Goal: Information Seeking & Learning: Learn about a topic

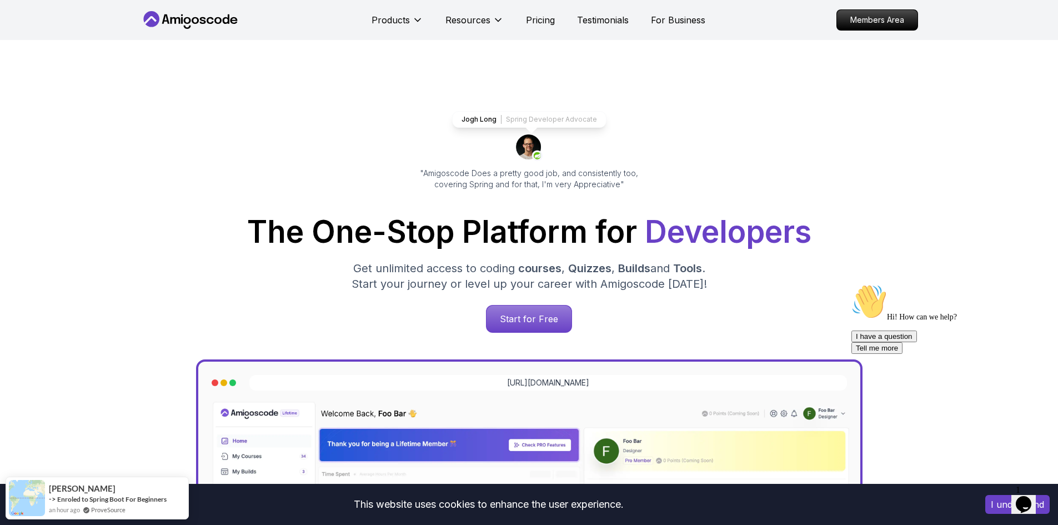
click at [191, 22] on icon at bounding box center [190, 20] width 100 height 18
click at [869, 14] on p "Members Area" at bounding box center [876, 20] width 77 height 19
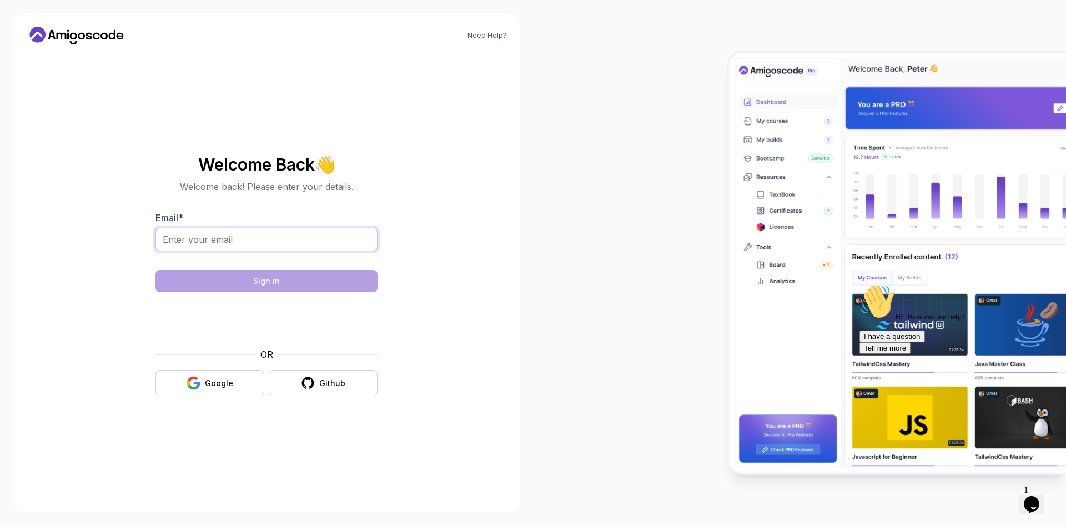
click at [274, 239] on input "Email *" at bounding box center [266, 239] width 222 height 23
click at [237, 378] on button "Google" at bounding box center [209, 383] width 109 height 26
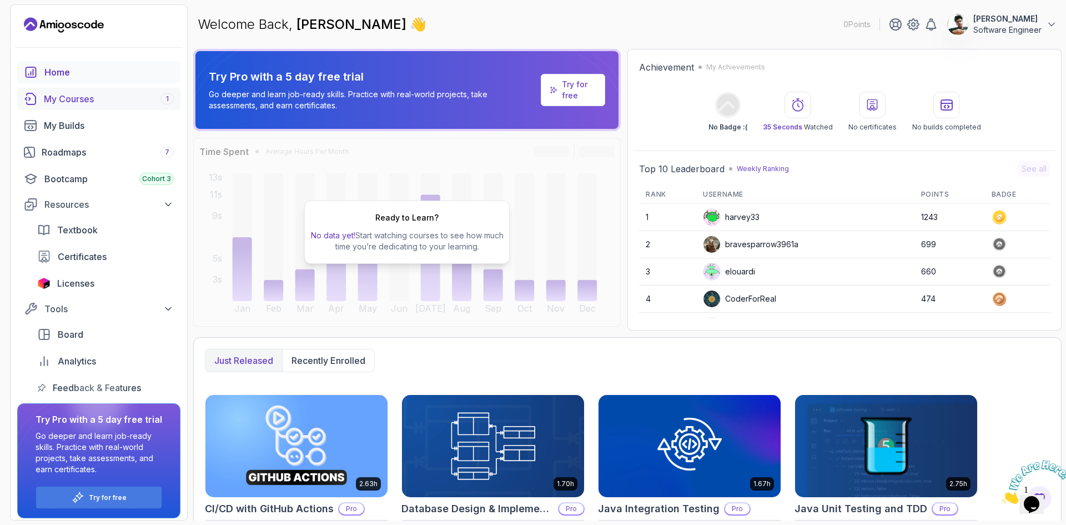
click at [77, 96] on div "My Courses 1" at bounding box center [109, 98] width 130 height 13
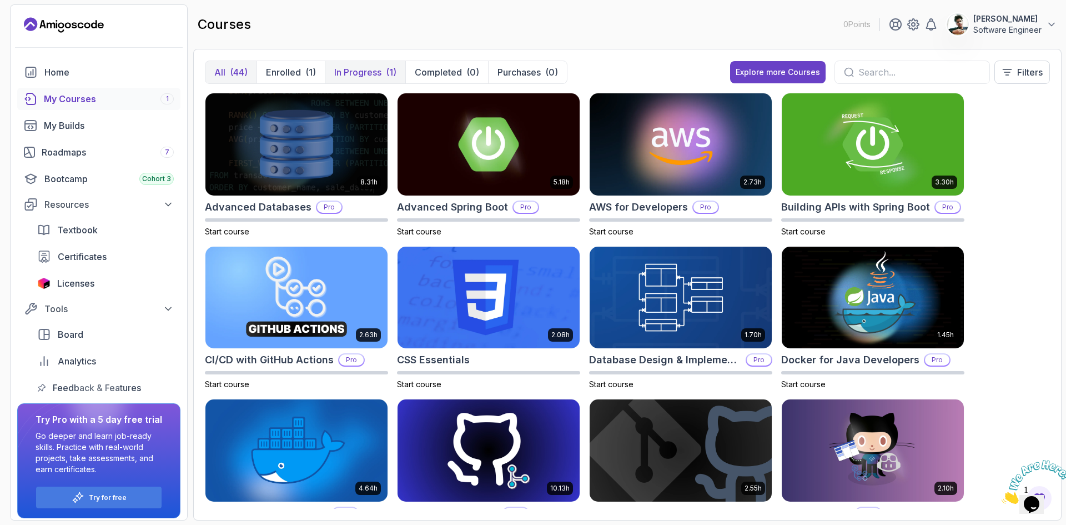
click at [388, 78] on div "(1)" at bounding box center [391, 72] width 11 height 13
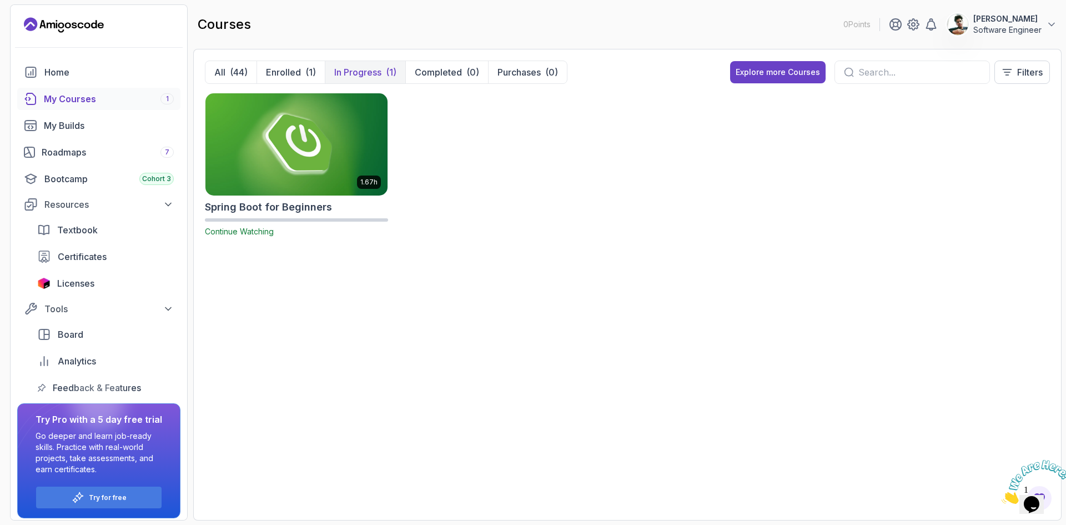
click at [314, 160] on img at bounding box center [296, 144] width 191 height 107
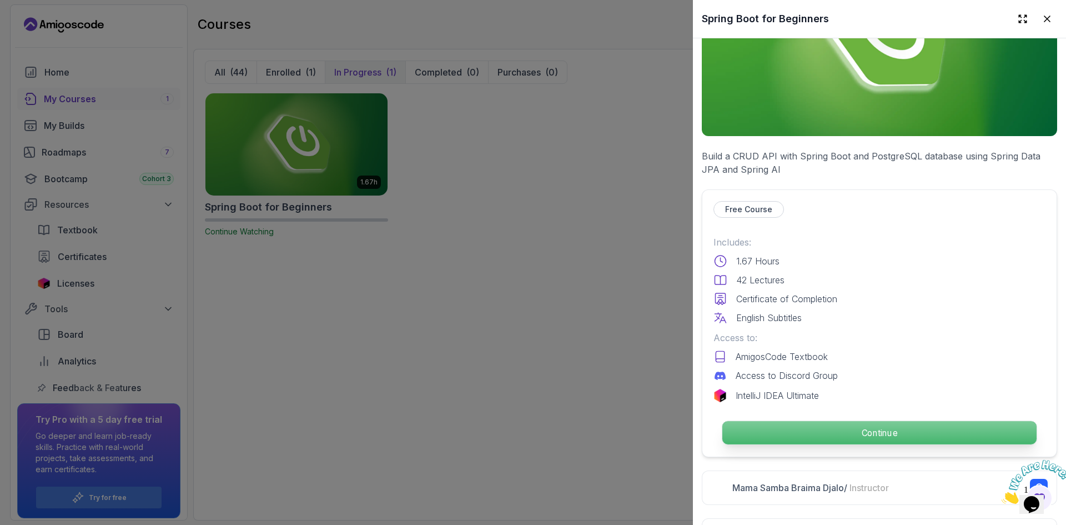
scroll to position [222, 0]
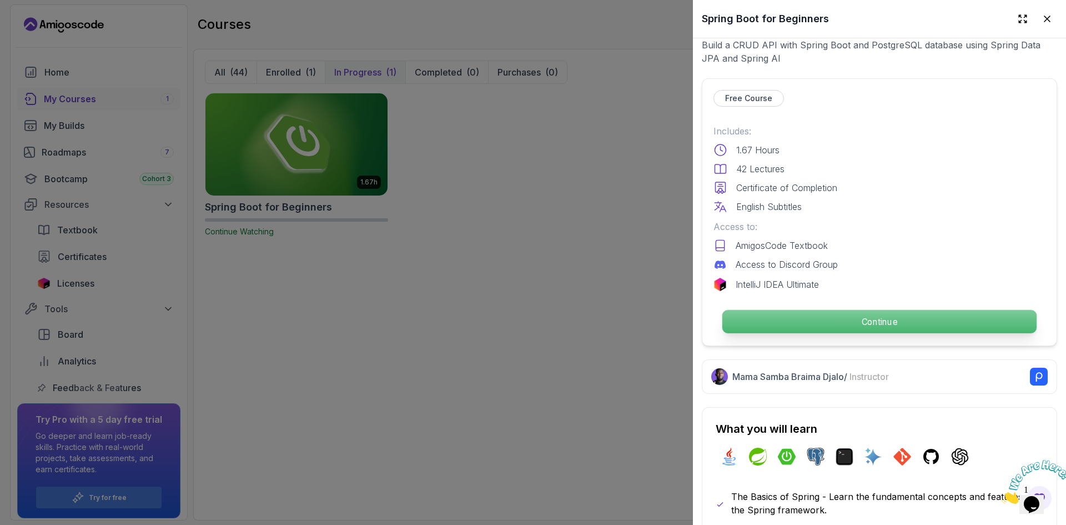
click at [822, 320] on p "Continue" at bounding box center [879, 321] width 314 height 23
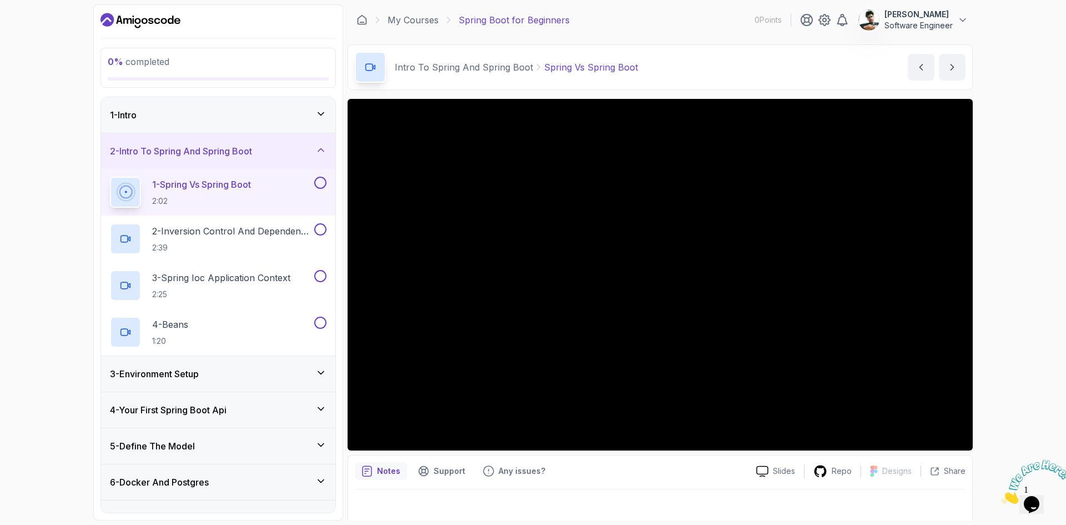
click at [950, 15] on p "Ayush Sahu" at bounding box center [919, 14] width 68 height 11
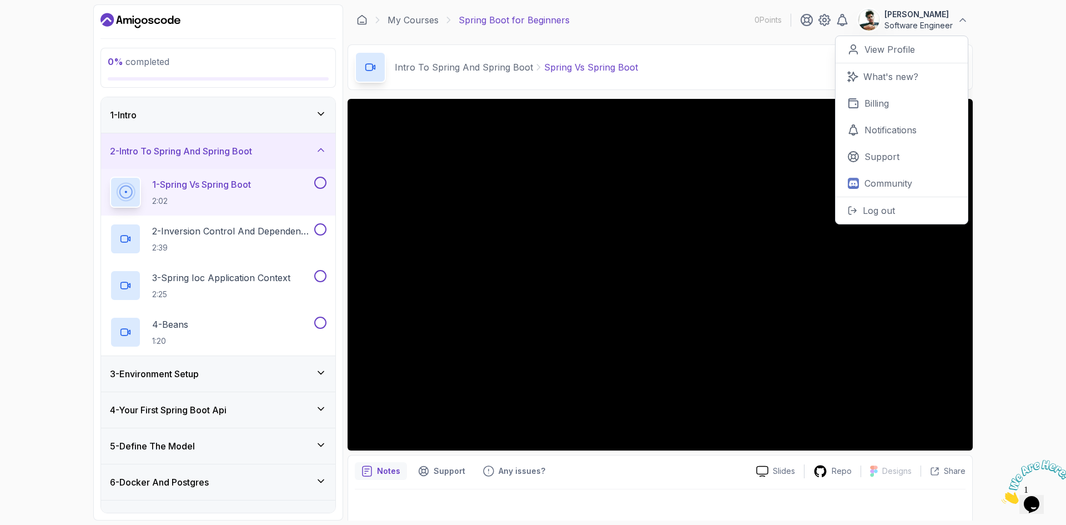
click at [950, 15] on p "Ayush Sahu" at bounding box center [919, 14] width 68 height 11
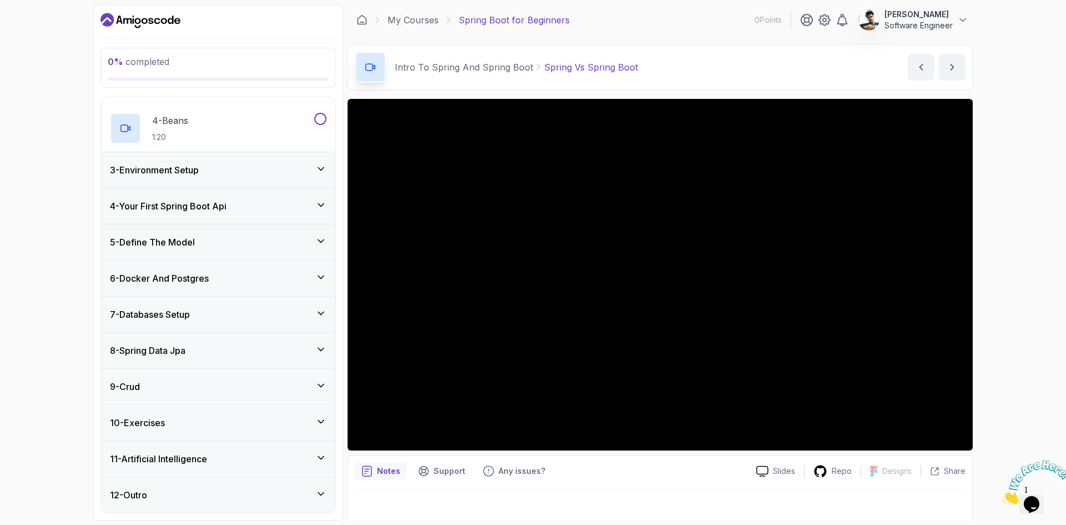
click at [190, 309] on h3 "7 - Databases Setup" at bounding box center [150, 314] width 80 height 13
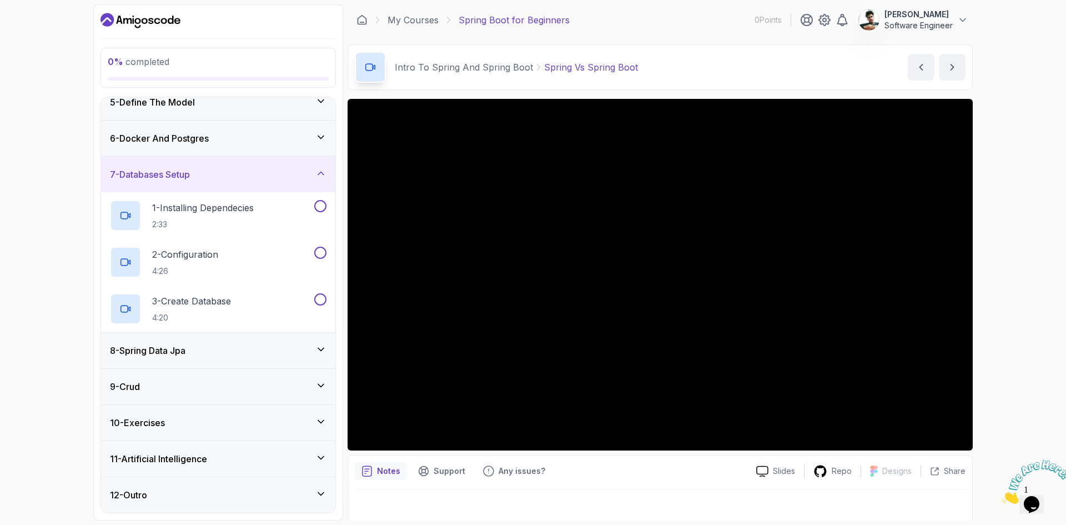
click at [187, 341] on div "8 - Spring Data Jpa" at bounding box center [218, 351] width 234 height 36
